Goal: Task Accomplishment & Management: Complete application form

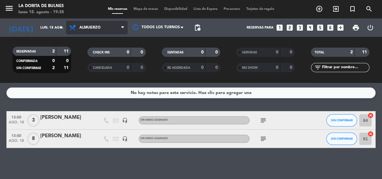
click at [84, 29] on span "Almuerzo" at bounding box center [89, 28] width 21 height 4
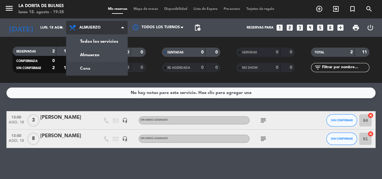
click at [89, 68] on div "menu La [PERSON_NAME] [DATE] 18. agosto - 19:38 Mis reservas Mapa de mesas Disp…" at bounding box center [191, 41] width 382 height 83
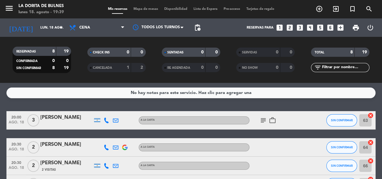
scroll to position [136, 0]
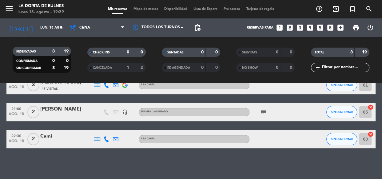
click at [263, 111] on icon "subject" at bounding box center [262, 111] width 7 height 7
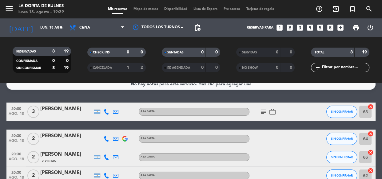
scroll to position [0, 0]
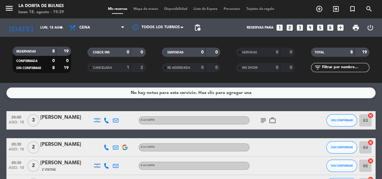
click at [264, 122] on icon "subject" at bounding box center [262, 120] width 7 height 7
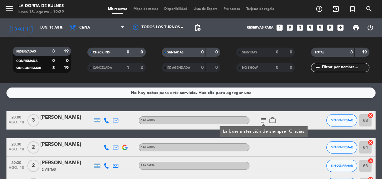
click at [264, 122] on icon "subject" at bounding box center [262, 120] width 7 height 7
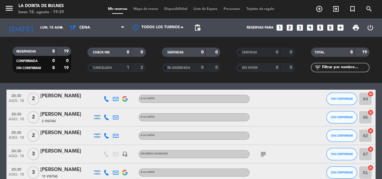
scroll to position [56, 0]
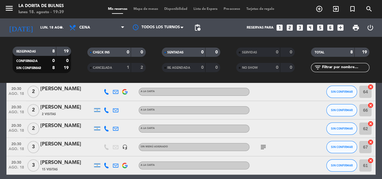
click at [260, 142] on div "subject" at bounding box center [276, 147] width 55 height 18
click at [263, 146] on icon "subject" at bounding box center [262, 147] width 7 height 7
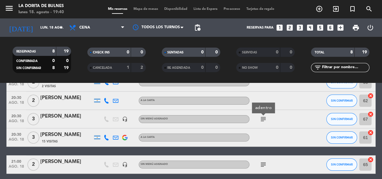
scroll to position [112, 0]
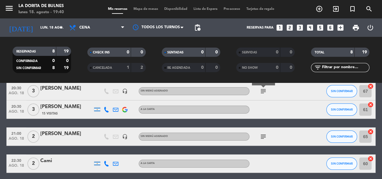
click at [264, 135] on icon "subject" at bounding box center [262, 136] width 7 height 7
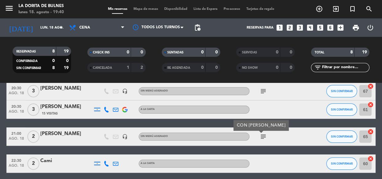
scroll to position [136, 0]
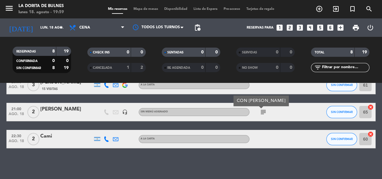
drag, startPoint x: 209, startPoint y: 150, endPoint x: 210, endPoint y: 153, distance: 3.5
click at [210, 153] on div "No hay notas para este servicio. Haz clic para agregar una 20:00 [DATE] 3 [PERS…" at bounding box center [191, 131] width 382 height 96
click at [215, 169] on div "No hay notas para este servicio. Haz clic para agregar una 20:00 [DATE] 3 [PERS…" at bounding box center [191, 131] width 382 height 96
click at [209, 167] on div "No hay notas para este servicio. Haz clic para agregar una 20:00 [DATE] 3 [PERS…" at bounding box center [191, 131] width 382 height 96
click at [216, 157] on div "No hay notas para este servicio. Haz clic para agregar una 20:00 [DATE] 3 [PERS…" at bounding box center [191, 131] width 382 height 96
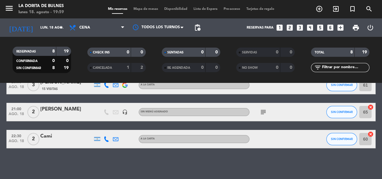
click at [273, 97] on div "20:00 [DATE] 3 [PERSON_NAME] A LA CARTA subject work_outline SIN CONFIRMAR 63 c…" at bounding box center [190, 61] width 369 height 173
click at [318, 26] on icon "looks_5" at bounding box center [320, 28] width 8 height 8
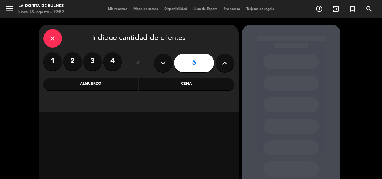
click at [184, 82] on div "Cena" at bounding box center [186, 84] width 95 height 12
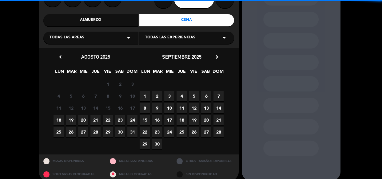
scroll to position [71, 0]
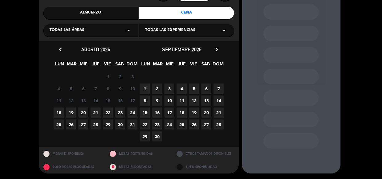
click at [71, 113] on span "19" at bounding box center [71, 113] width 10 height 10
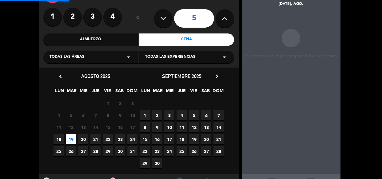
scroll to position [25, 0]
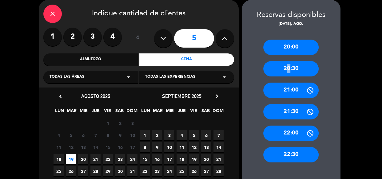
click at [285, 69] on div "20:30" at bounding box center [290, 68] width 55 height 15
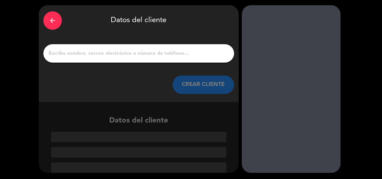
click at [169, 55] on input "1" at bounding box center [138, 53] width 181 height 9
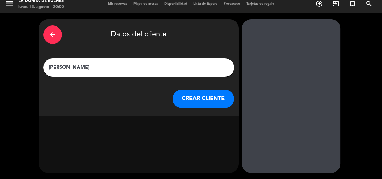
scroll to position [5, 0]
type input "[PERSON_NAME]"
click at [181, 100] on button "CREAR CLIENTE" at bounding box center [202, 99] width 61 height 18
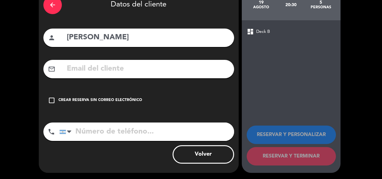
click at [125, 108] on div "check_box_outline_blank Crear reserva sin correo electrónico" at bounding box center [138, 100] width 191 height 18
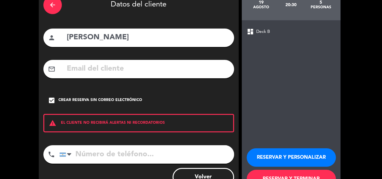
scroll to position [58, 0]
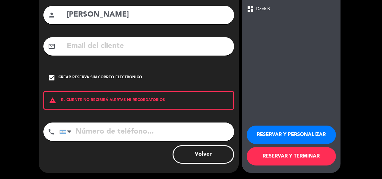
click at [277, 129] on button "RESERVAR Y PERSONALIZAR" at bounding box center [290, 135] width 89 height 18
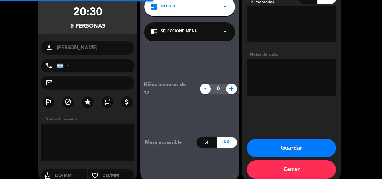
scroll to position [25, 0]
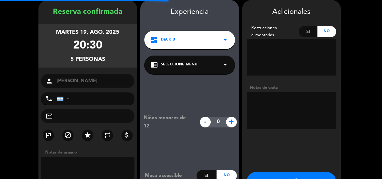
click at [270, 124] on textarea at bounding box center [290, 110] width 89 height 37
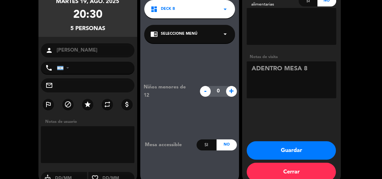
scroll to position [67, 0]
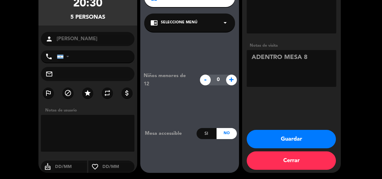
type textarea "ADENTRO MESA 8"
click at [270, 143] on button "Guardar" at bounding box center [290, 139] width 89 height 18
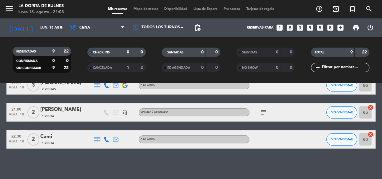
scroll to position [155, 0]
